Goal: Information Seeking & Learning: Learn about a topic

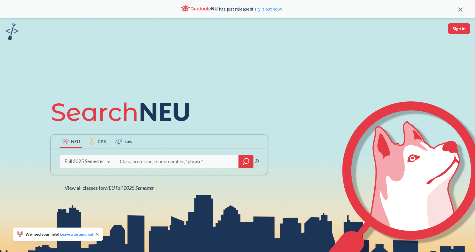
type input "o"
type input "innovation and personal finance"
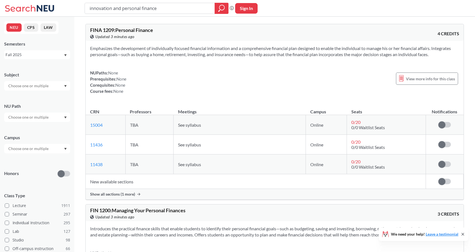
click at [126, 197] on div "Show all sections (1 more)" at bounding box center [275, 194] width 378 height 11
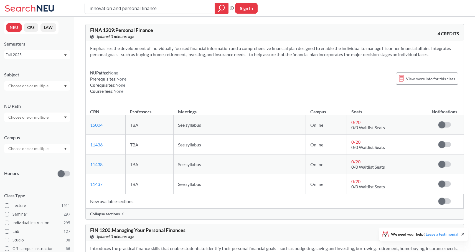
click at [416, 85] on div "View more info for this class" at bounding box center [427, 79] width 62 height 18
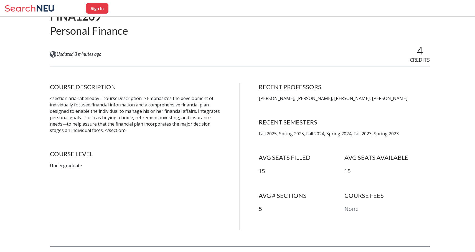
scroll to position [56, 0]
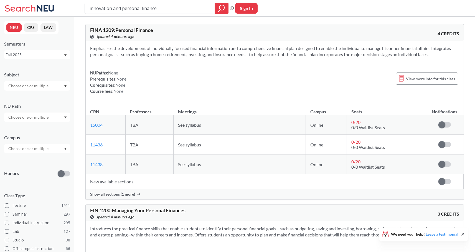
click at [172, 115] on td "TBA" at bounding box center [149, 125] width 48 height 20
drag, startPoint x: 115, startPoint y: 30, endPoint x: 90, endPoint y: 31, distance: 24.5
click at [89, 31] on div "FINA 1209 : Personal Finance View this course on Banner. Updated 4 minutes ago …" at bounding box center [275, 32] width 378 height 17
copy span "FINA 1209"
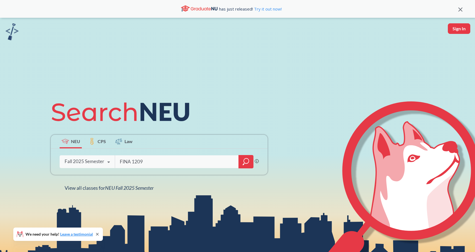
type input "FINA 1209"
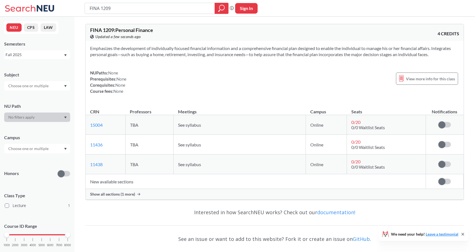
click at [110, 185] on td "New available sections" at bounding box center [256, 181] width 340 height 15
click at [107, 197] on div "Show all sections (1 more)" at bounding box center [275, 194] width 378 height 11
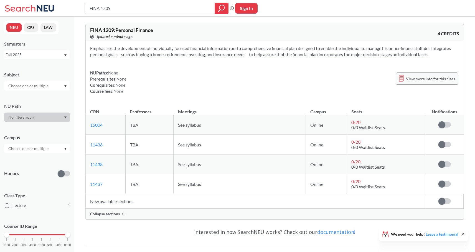
click at [414, 81] on span "View more info for this class" at bounding box center [430, 78] width 49 height 7
